Goal: Task Accomplishment & Management: Complete application form

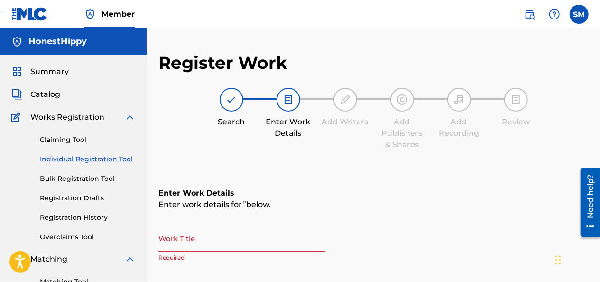
click at [207, 246] on input "Work Title" at bounding box center [241, 237] width 167 height 27
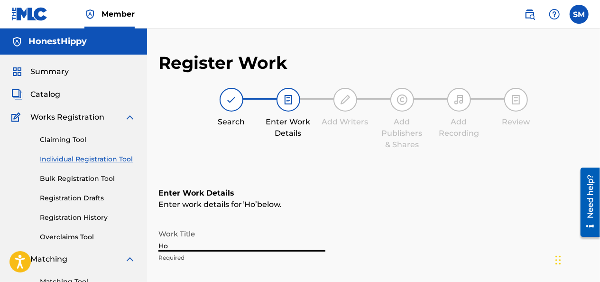
type input "H"
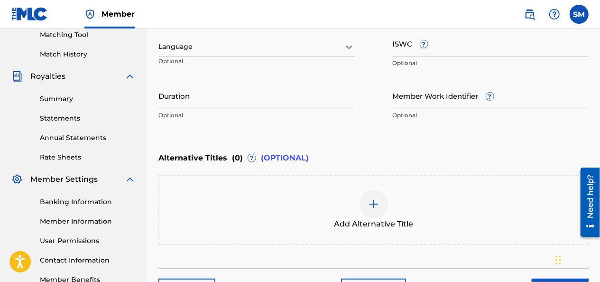
type input "Mystique"
click at [243, 45] on div at bounding box center [256, 47] width 196 height 12
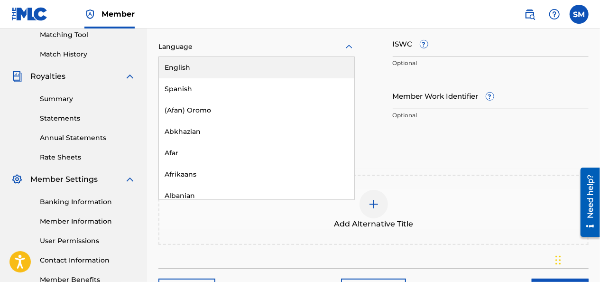
click at [225, 67] on div "English" at bounding box center [256, 67] width 195 height 21
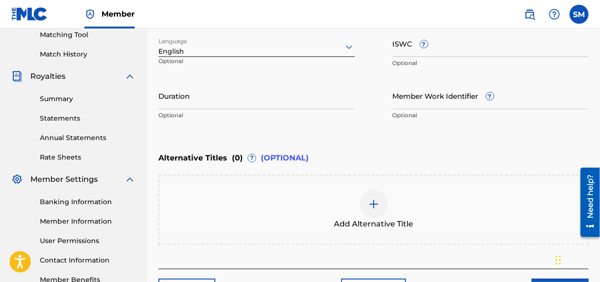
click at [493, 57] on div "ISWC ? Optional" at bounding box center [490, 51] width 196 height 43
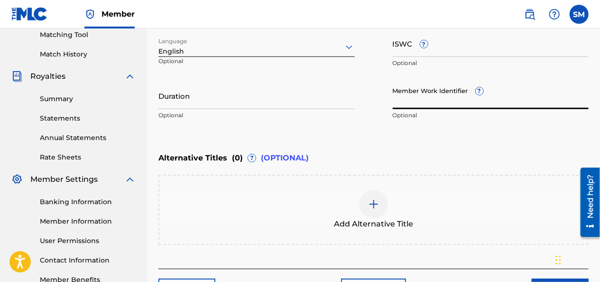
click at [473, 108] on input "Member Work Identifier ?" at bounding box center [490, 95] width 196 height 27
click at [410, 100] on input "Member Work Identifier ?" at bounding box center [490, 95] width 196 height 27
click at [412, 107] on input "Member Work Identifier ?" at bounding box center [490, 95] width 196 height 27
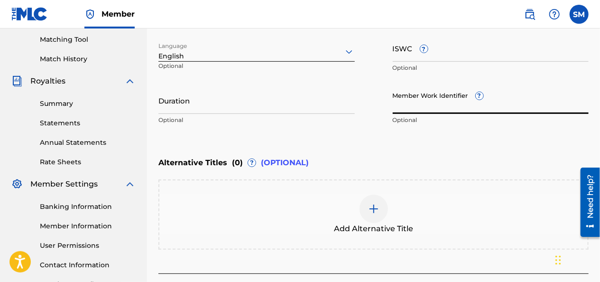
scroll to position [242, 0]
click at [408, 108] on input "Member Work Identifier ?" at bounding box center [490, 100] width 196 height 27
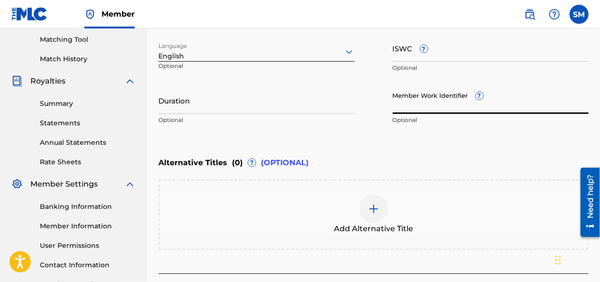
click at [407, 108] on input "Member Work Identifier ?" at bounding box center [490, 100] width 196 height 27
paste input "931224136"
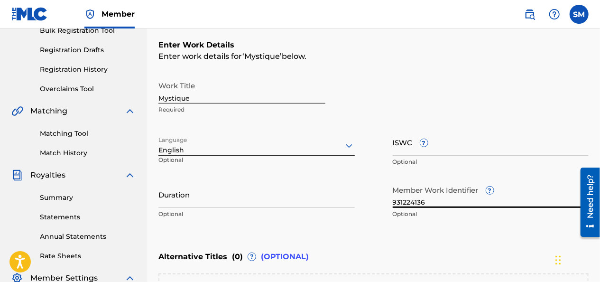
scroll to position [149, 0]
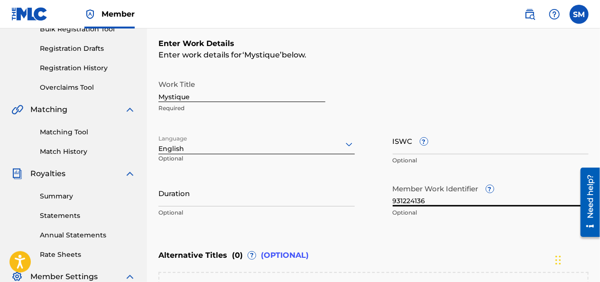
type input "931224136"
click at [482, 149] on input "ISWC ?" at bounding box center [490, 140] width 196 height 27
